Goal: Find specific page/section: Find specific page/section

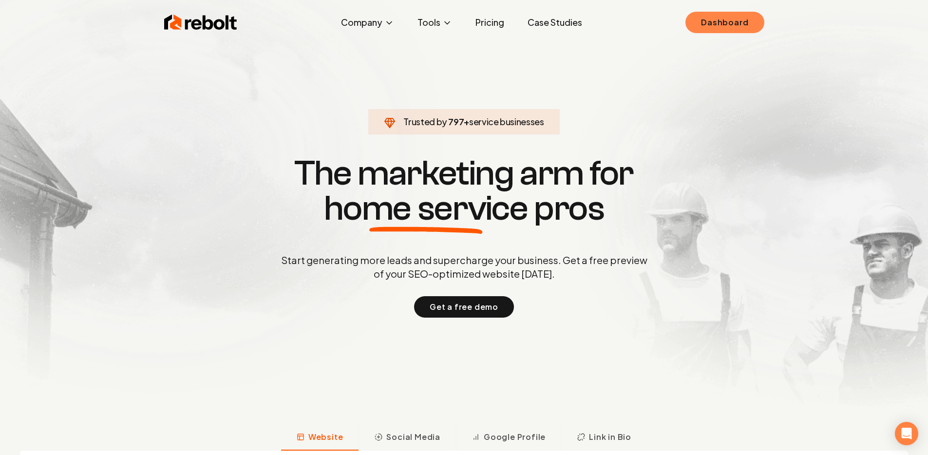
click at [697, 16] on link "Dashboard" at bounding box center [725, 22] width 78 height 21
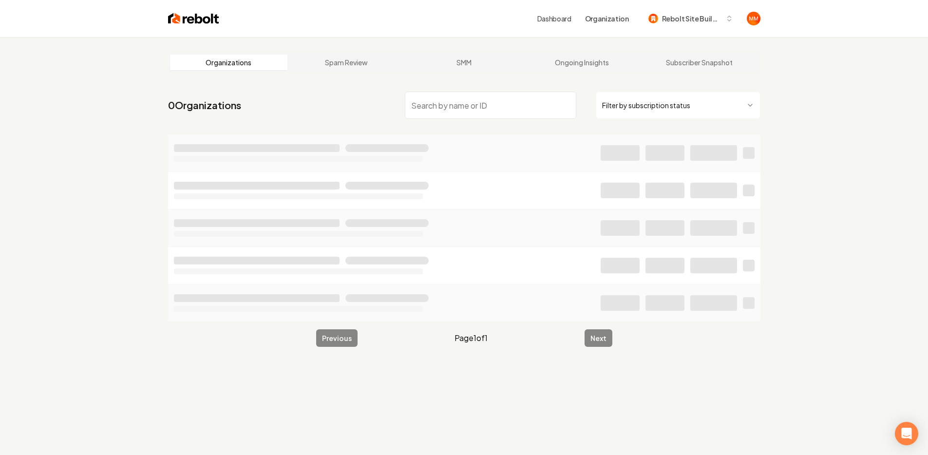
click at [496, 102] on input "search" at bounding box center [491, 105] width 172 height 27
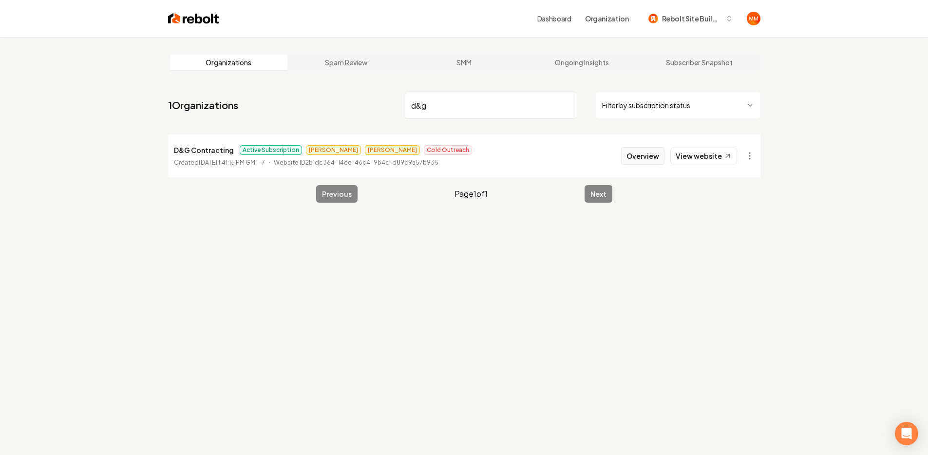
type input "d&g"
click at [643, 161] on button "Overview" at bounding box center [642, 156] width 43 height 18
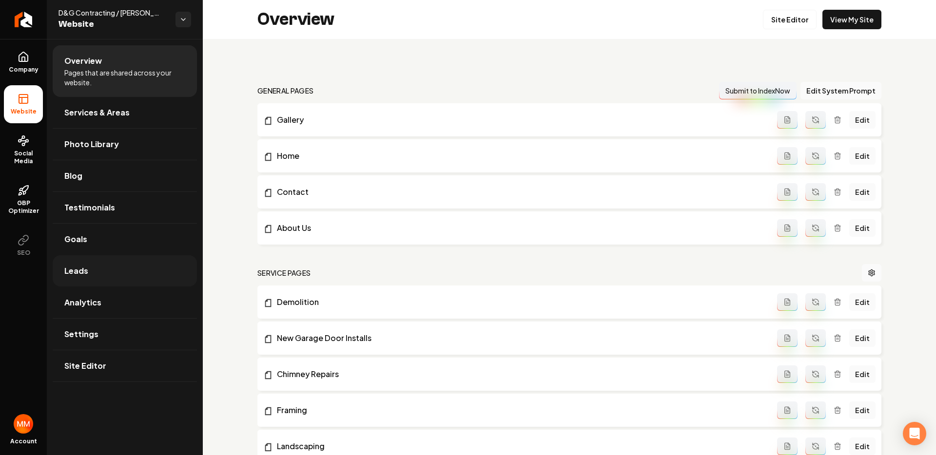
click at [108, 259] on link "Leads" at bounding box center [125, 270] width 144 height 31
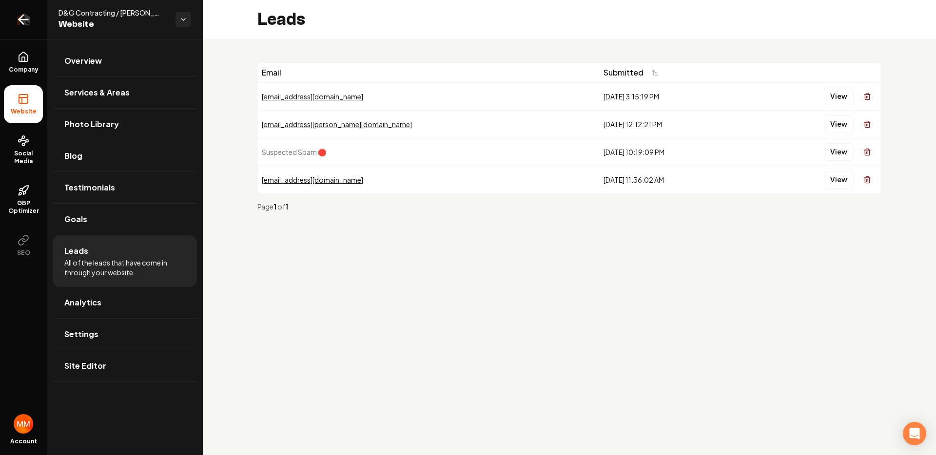
click at [29, 27] on link "Return to dashboard" at bounding box center [23, 19] width 47 height 39
